Goal: Information Seeking & Learning: Learn about a topic

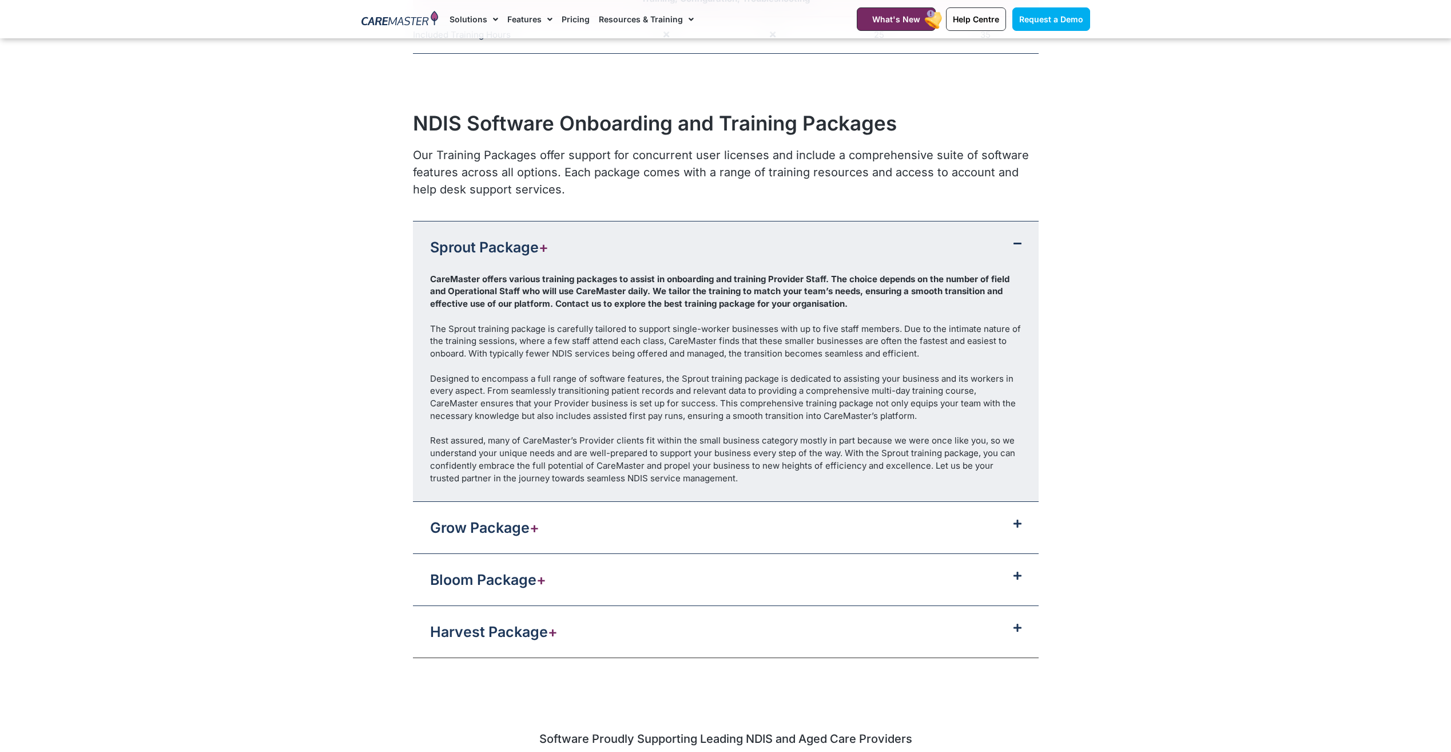
scroll to position [1258, 0]
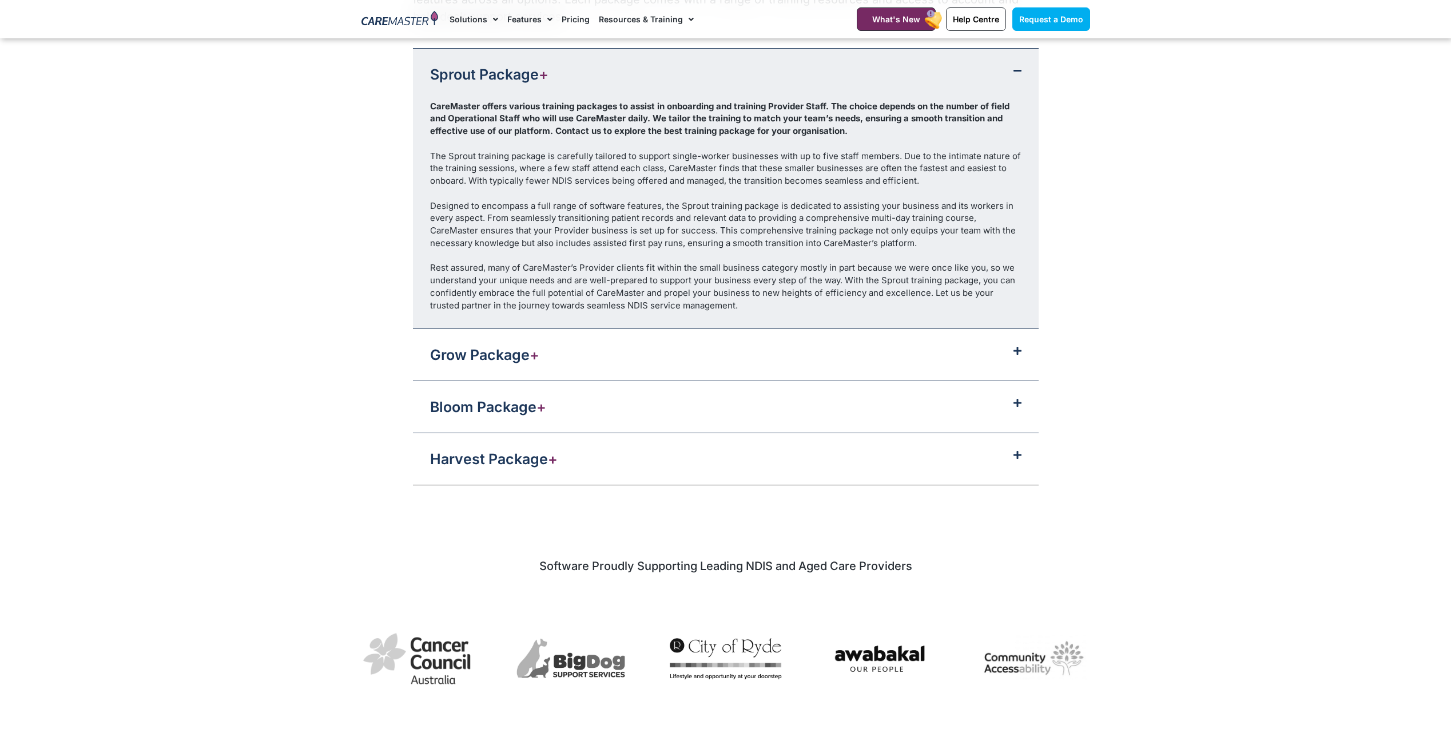
click at [1017, 355] on icon at bounding box center [1018, 350] width 8 height 9
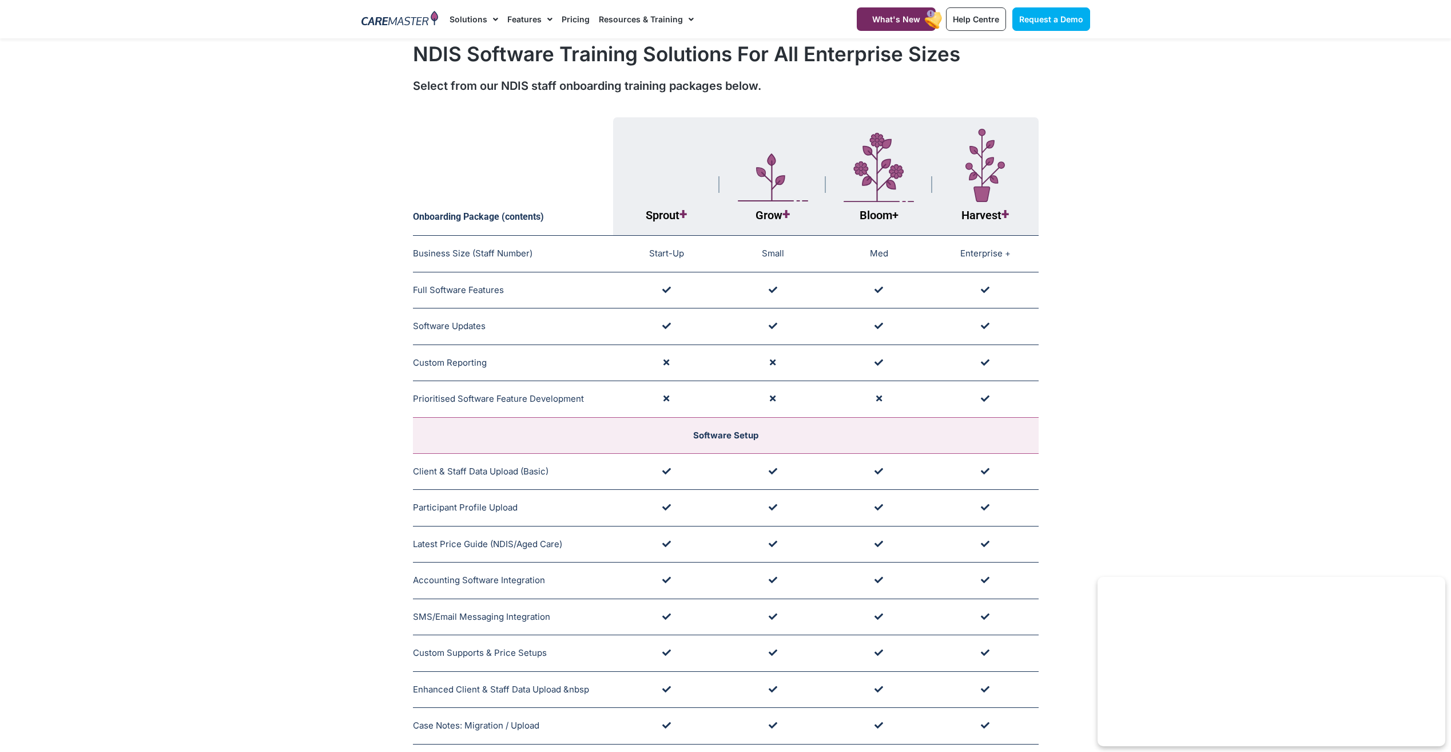
scroll to position [0, 0]
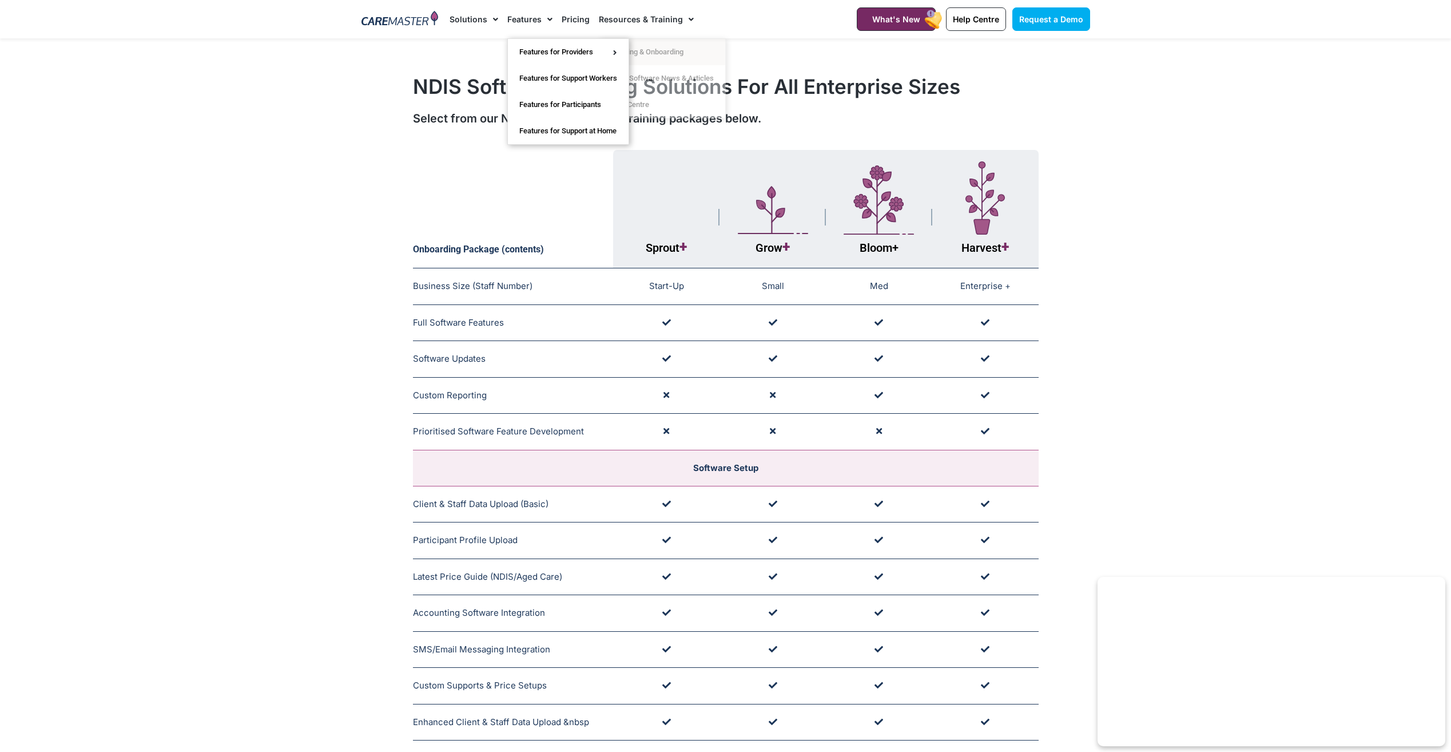
click at [521, 24] on link "Features" at bounding box center [529, 19] width 45 height 38
click at [470, 23] on link "Solutions" at bounding box center [474, 19] width 49 height 38
